Goal: Information Seeking & Learning: Learn about a topic

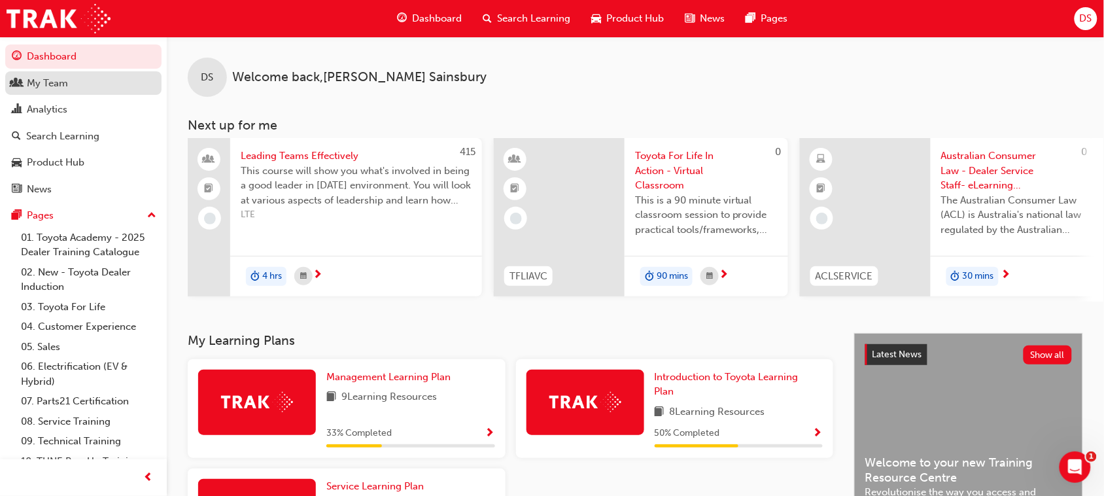
click at [59, 87] on div "My Team" at bounding box center [47, 83] width 41 height 15
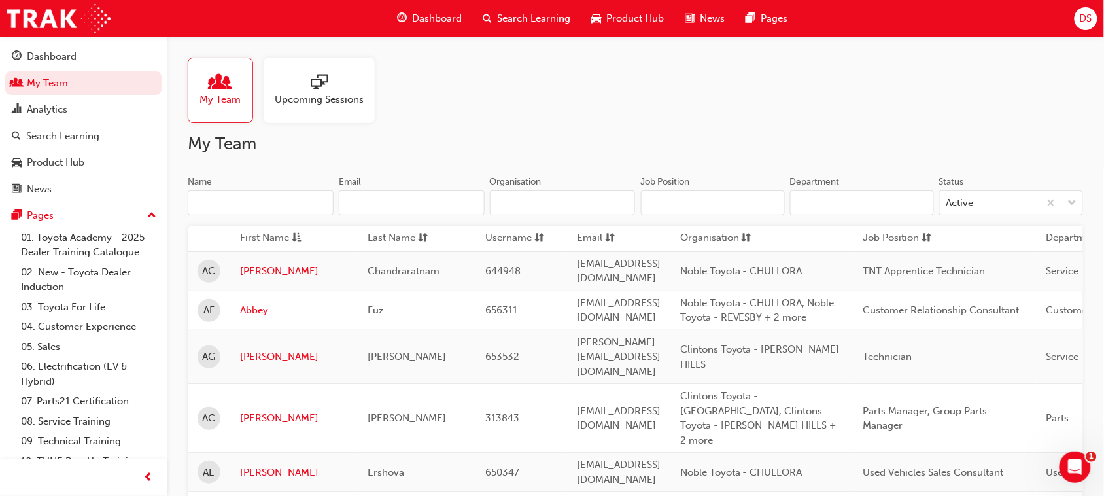
click at [292, 203] on input "Name" at bounding box center [261, 202] width 146 height 25
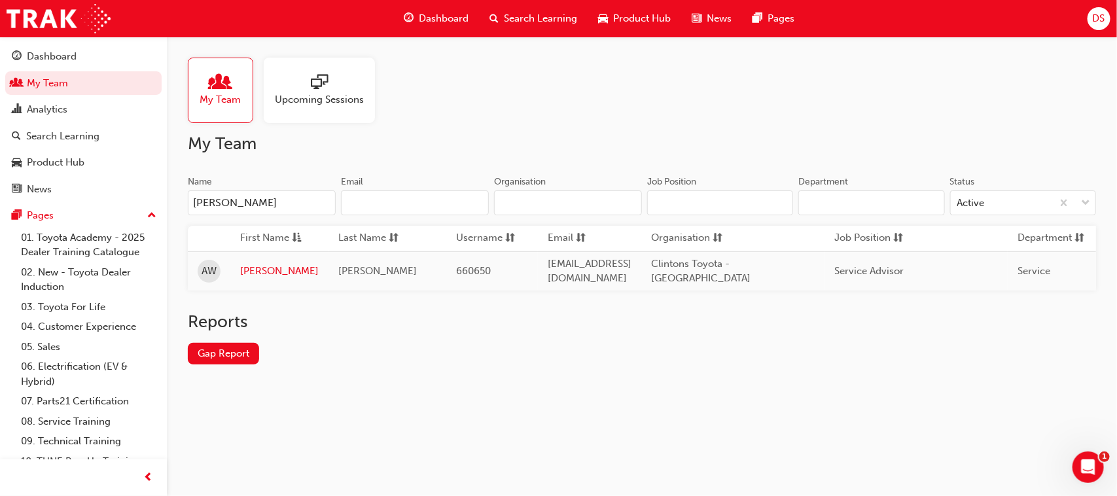
type input "[PERSON_NAME]"
click at [247, 270] on link "[PERSON_NAME]" at bounding box center [279, 271] width 79 height 15
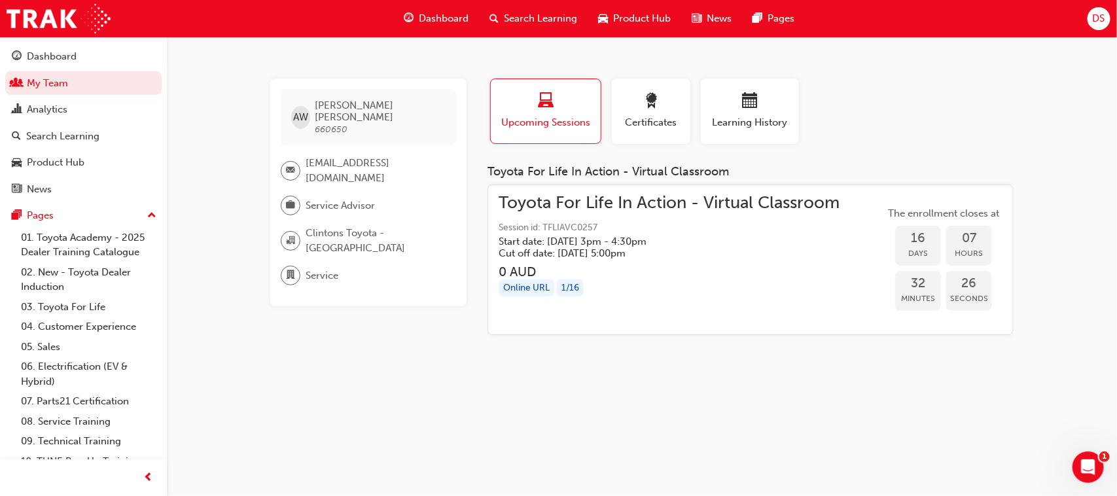
click at [542, 18] on span "Search Learning" at bounding box center [540, 18] width 73 height 15
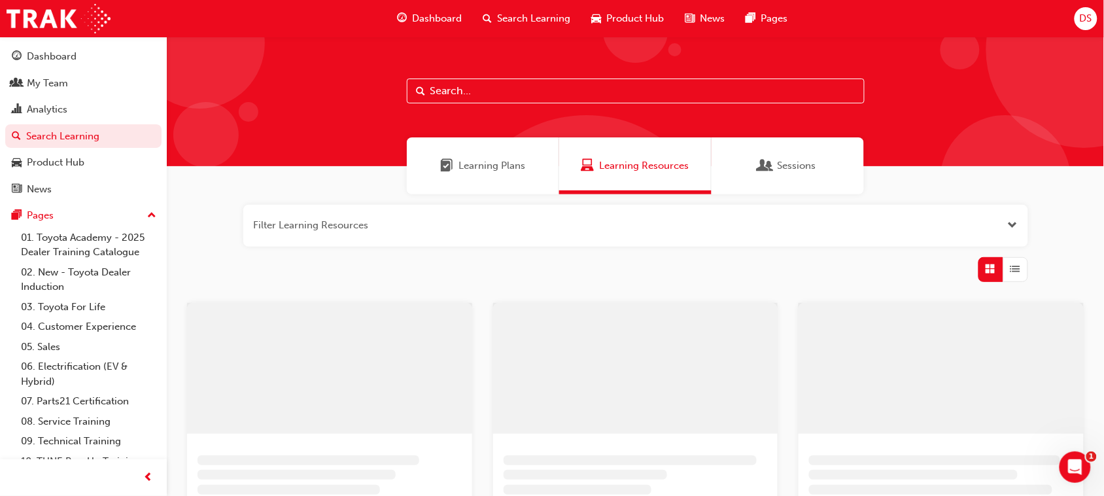
click at [460, 92] on input "text" at bounding box center [636, 91] width 458 height 25
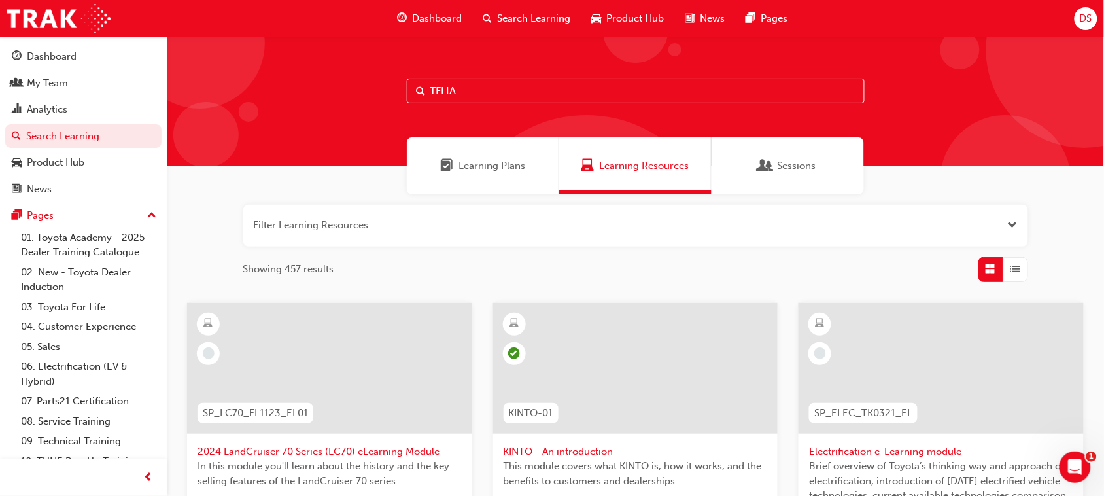
type input "TFLIA"
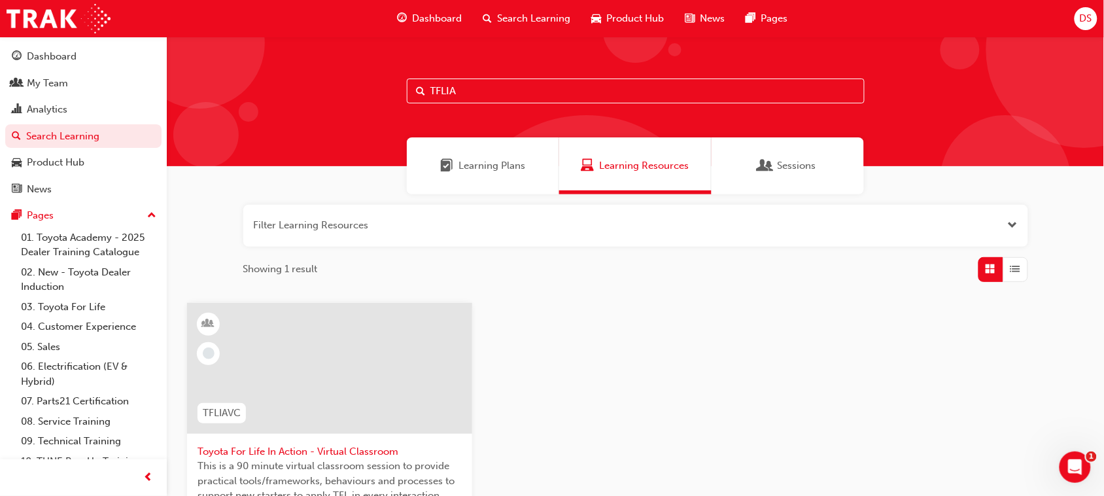
click at [368, 372] on div at bounding box center [329, 368] width 285 height 131
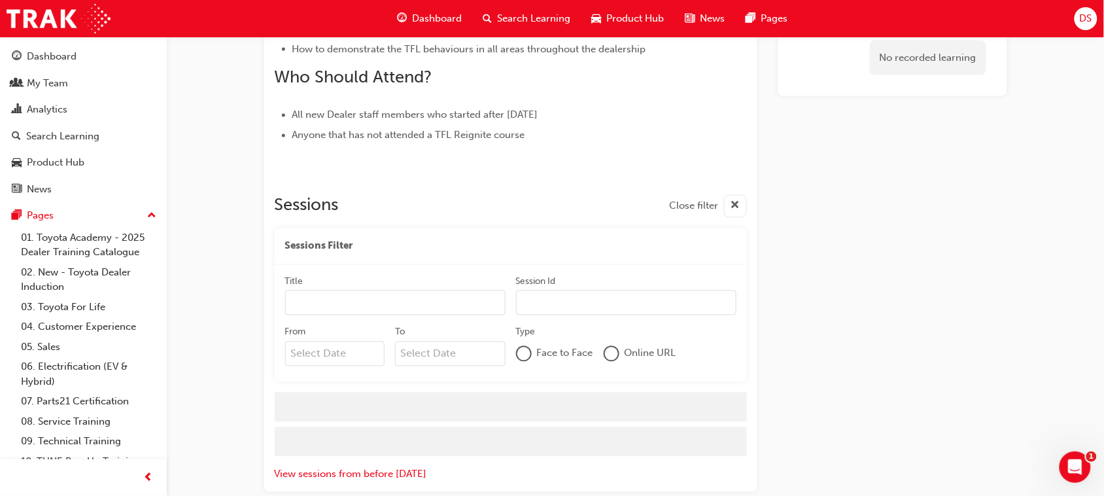
scroll to position [646, 0]
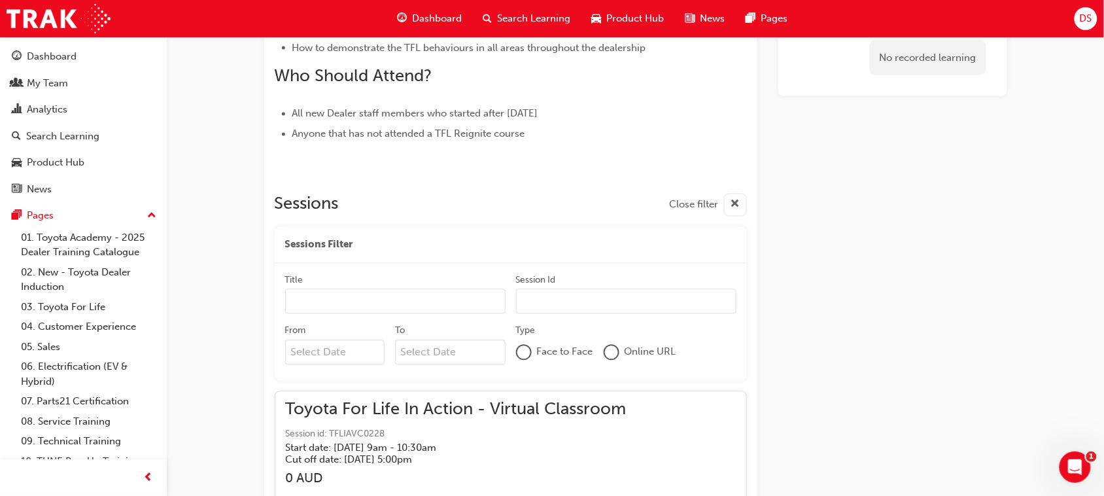
click at [613, 353] on div at bounding box center [611, 352] width 13 height 13
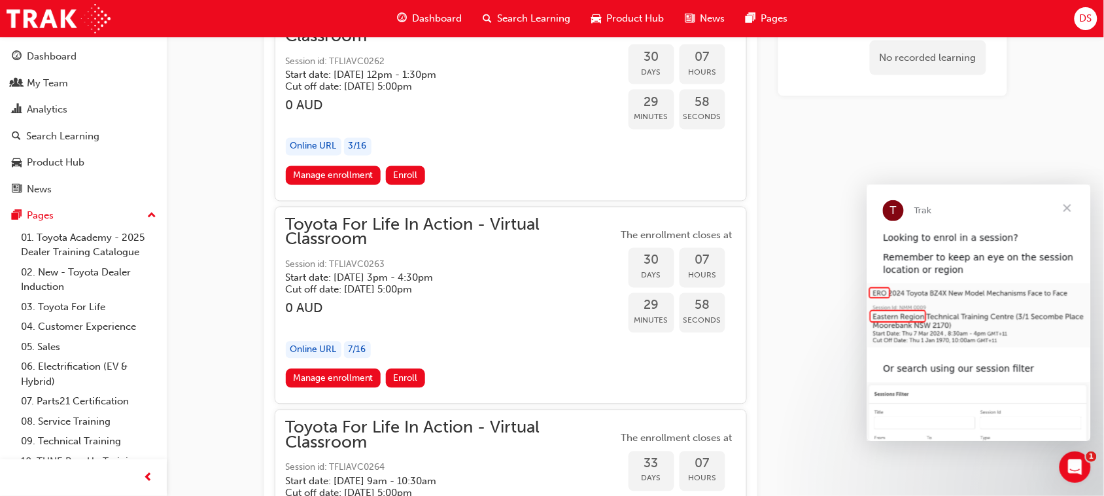
scroll to position [14059, 0]
